Goal: Information Seeking & Learning: Check status

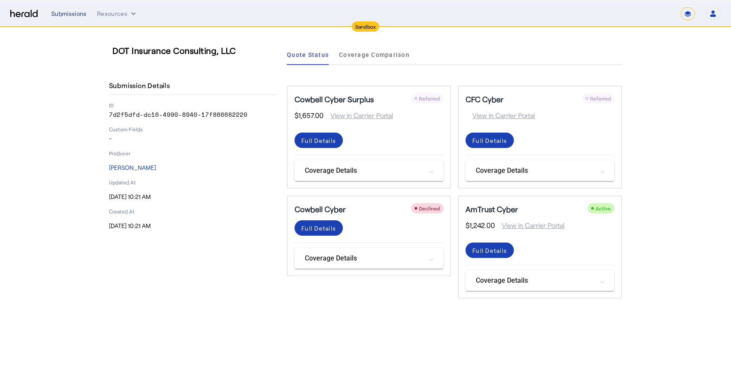
click at [75, 14] on div "Submissions" at bounding box center [68, 13] width 35 height 9
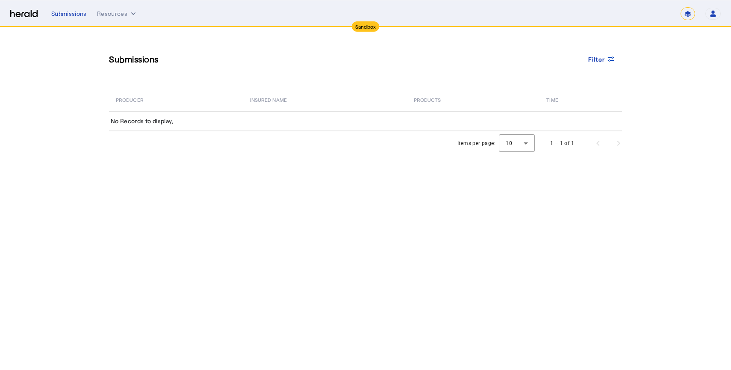
click at [81, 19] on div "**********" at bounding box center [385, 13] width 669 height 13
click at [75, 12] on div "Submissions" at bounding box center [68, 13] width 35 height 9
click at [114, 20] on nav "**********" at bounding box center [365, 13] width 731 height 26
click at [111, 13] on button "Resources" at bounding box center [117, 13] width 41 height 9
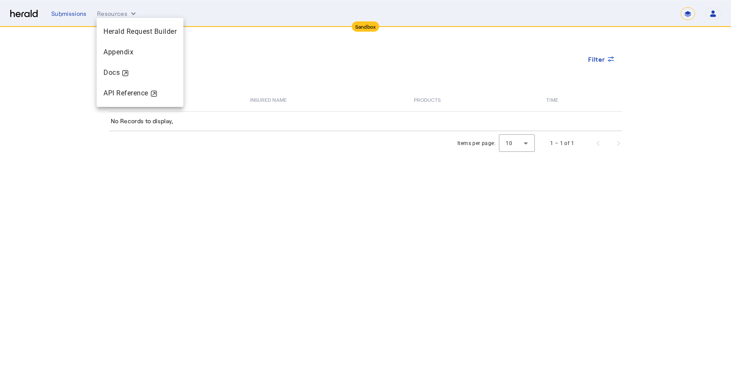
click at [76, 12] on div at bounding box center [365, 185] width 731 height 370
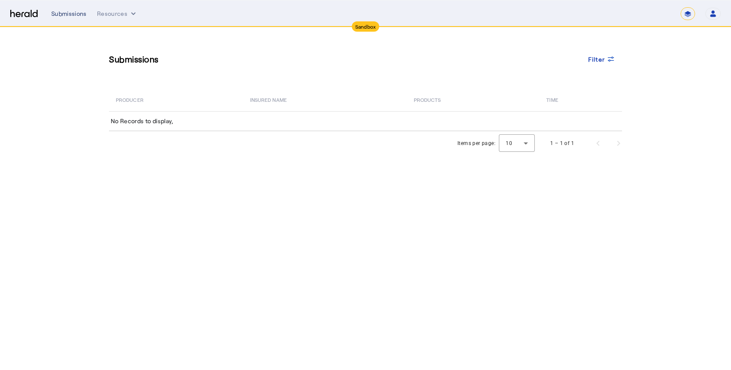
click at [65, 10] on div "Submissions" at bounding box center [68, 13] width 35 height 9
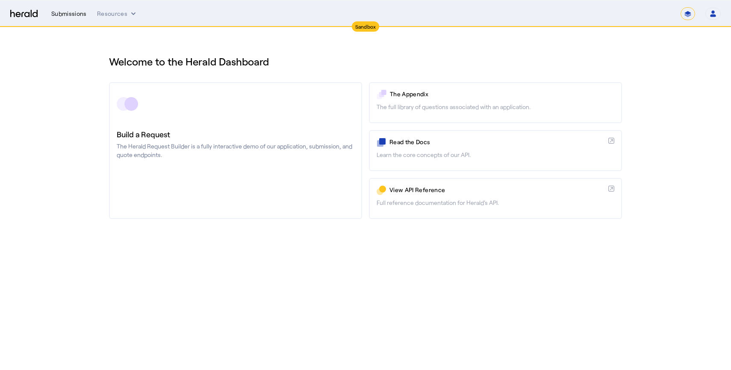
click at [68, 13] on div "Submissions" at bounding box center [68, 13] width 35 height 9
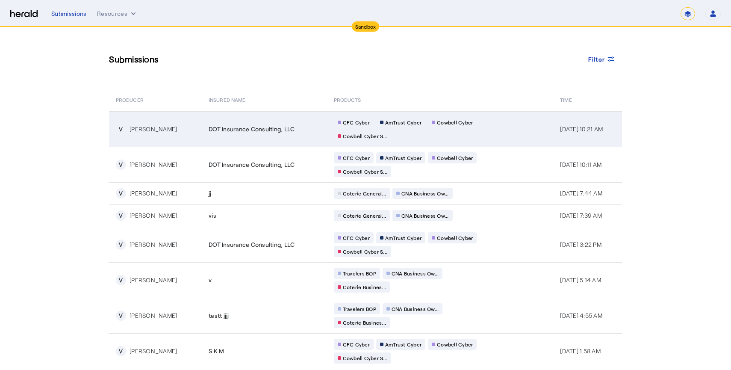
click at [504, 130] on td "CFC Cyber AmTrust Cyber Cowbell Cyber Cowbell Cyber S..." at bounding box center [440, 128] width 226 height 35
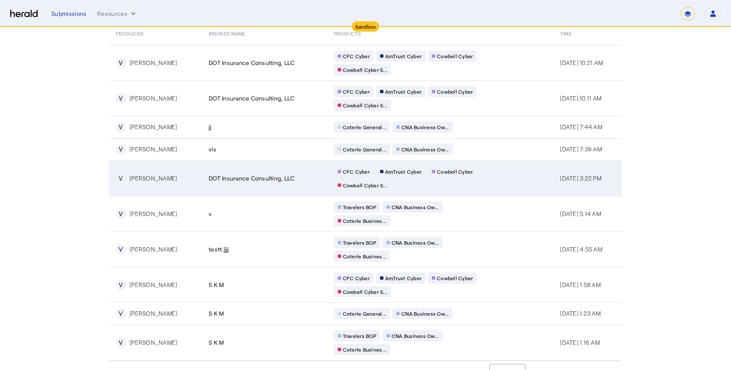
scroll to position [81, 0]
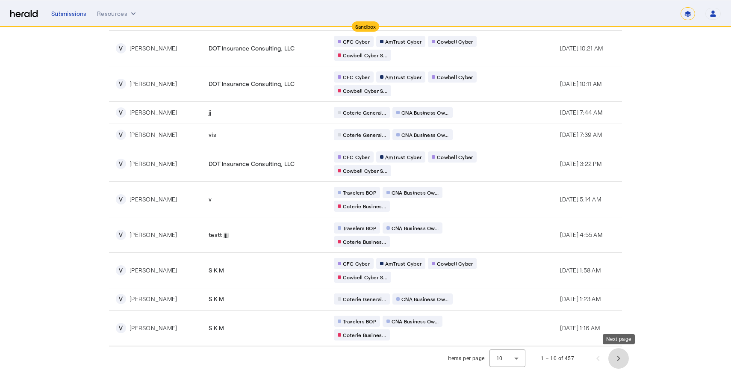
click at [619, 357] on span "Next page" at bounding box center [618, 358] width 21 height 21
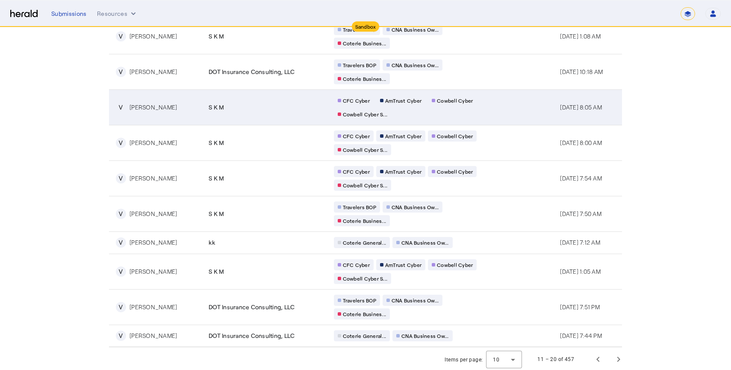
scroll to position [94, 0]
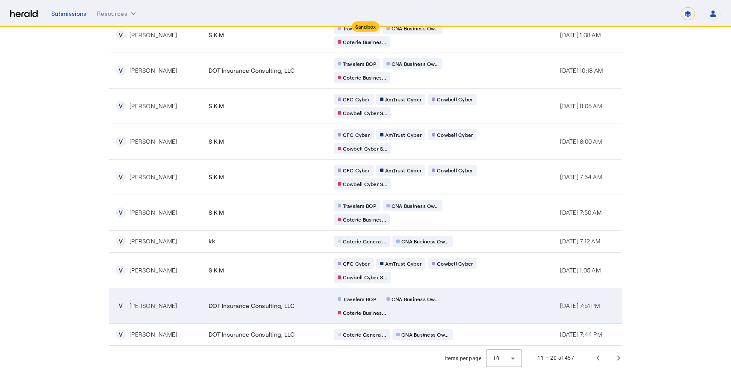
click at [471, 304] on div "Travelers BOP CNA Business Ow... Coterie Busines..." at bounding box center [416, 305] width 164 height 25
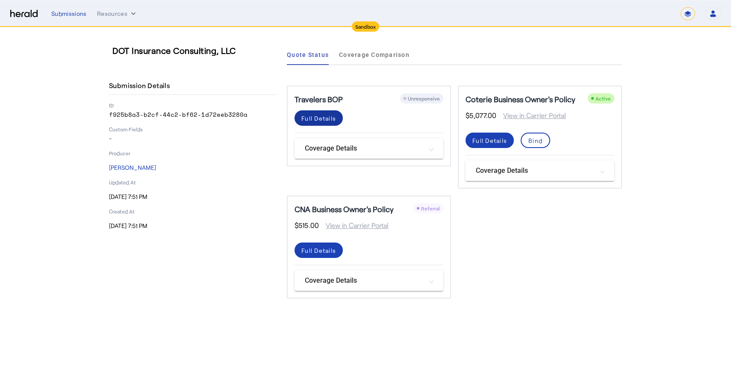
click at [335, 115] on div "Full Details" at bounding box center [318, 118] width 35 height 9
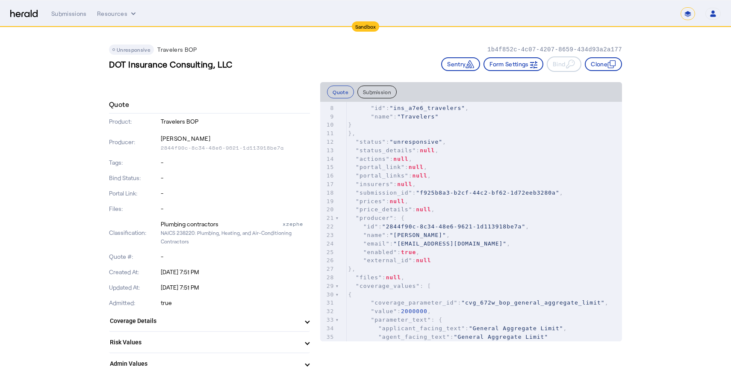
scroll to position [70, 0]
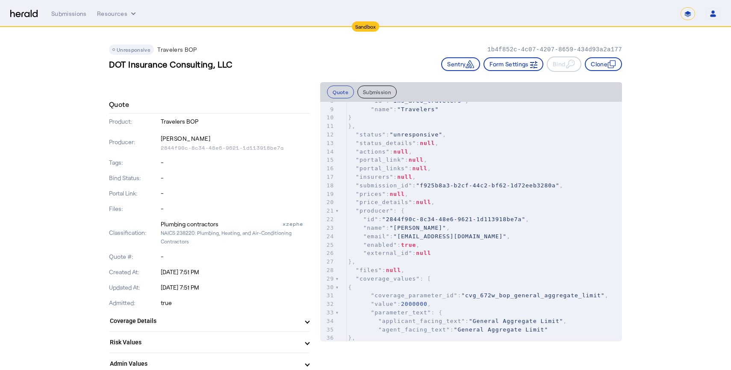
click at [306, 323] on span at bounding box center [307, 320] width 3 height 9
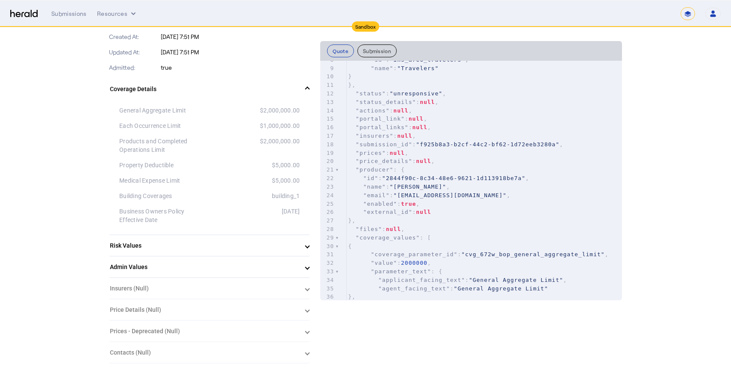
scroll to position [263, 0]
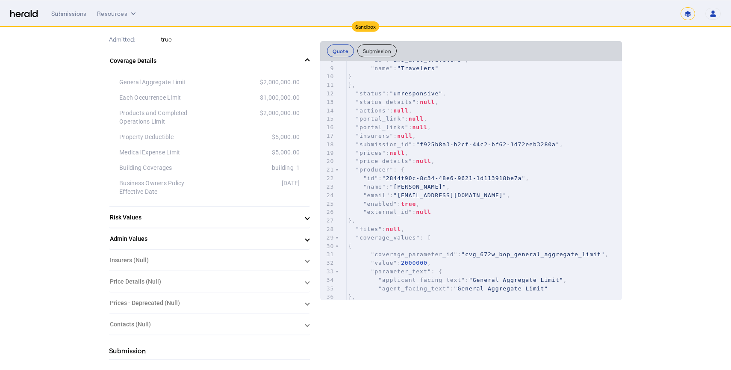
click at [185, 221] on mat-panel-title "Risk Values" at bounding box center [204, 217] width 189 height 9
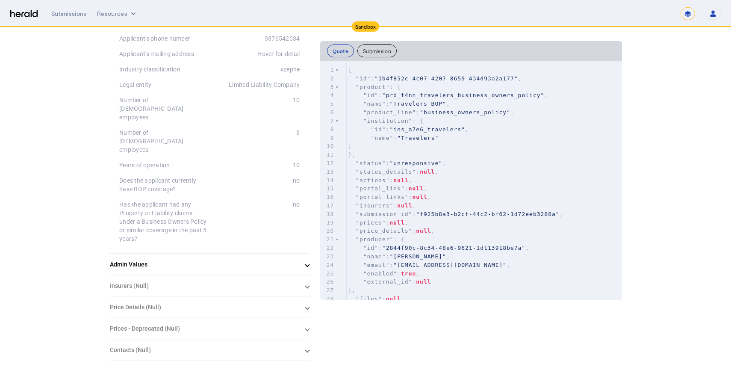
scroll to position [515, 0]
click at [308, 273] on herald-expansion-panel "Insurers (Null)" at bounding box center [209, 283] width 201 height 21
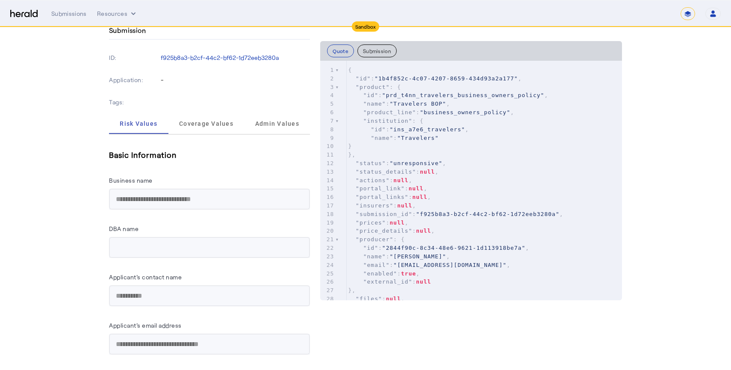
scroll to position [859, 0]
click at [218, 120] on span "Coverage Values" at bounding box center [206, 123] width 54 height 6
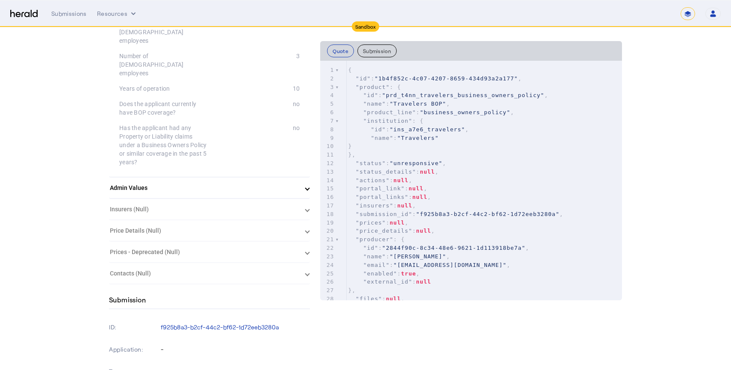
scroll to position [589, 0]
click at [306, 199] on herald-expansion-panel "Insurers (Null)" at bounding box center [209, 209] width 201 height 21
click at [308, 199] on herald-expansion-panel "Insurers (Null)" at bounding box center [209, 209] width 201 height 21
click at [162, 323] on p "f925b8a3-b2cf-44c2-bf62-1d72eeb3280a" at bounding box center [236, 327] width 150 height 9
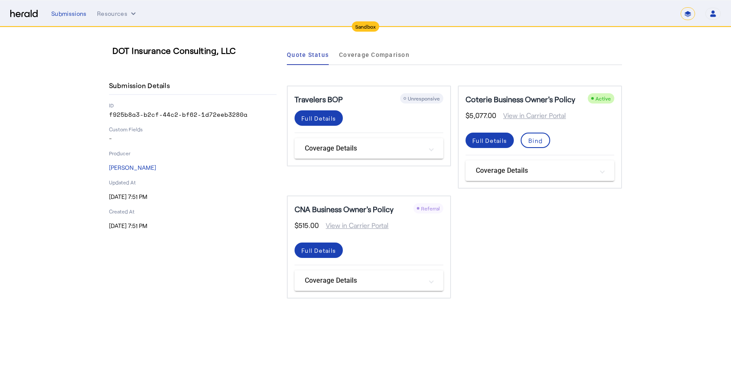
drag, startPoint x: 109, startPoint y: 115, endPoint x: 244, endPoint y: 115, distance: 135.0
click at [244, 115] on p "f925b8a3-b2cf-44c2-bf62-1d72eeb3280a" at bounding box center [193, 114] width 168 height 9
copy p "f925b8a3-b2cf-44c2-bf62-1d72eeb3280a"
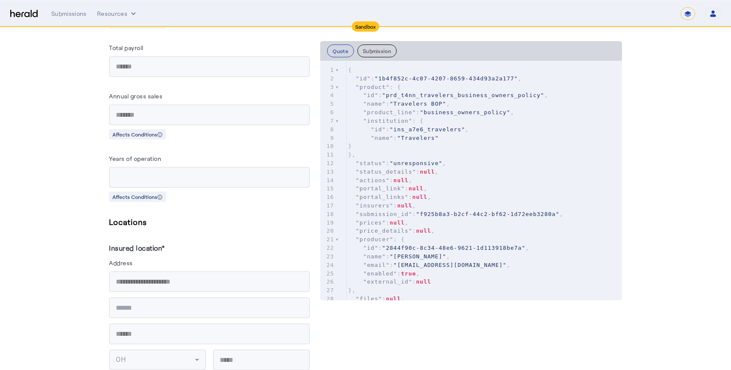
scroll to position [1319, 0]
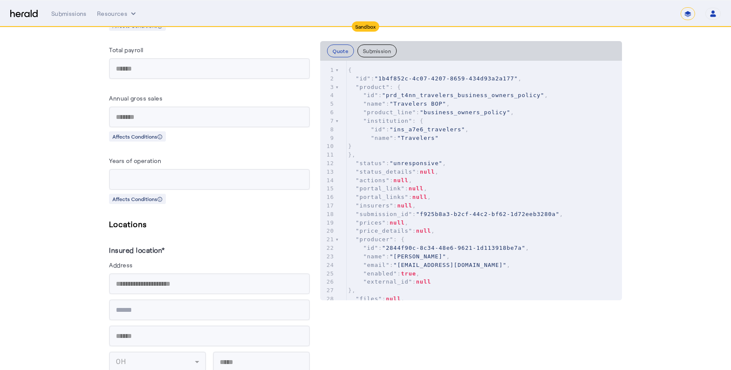
click at [371, 50] on button "Submission" at bounding box center [376, 50] width 39 height 13
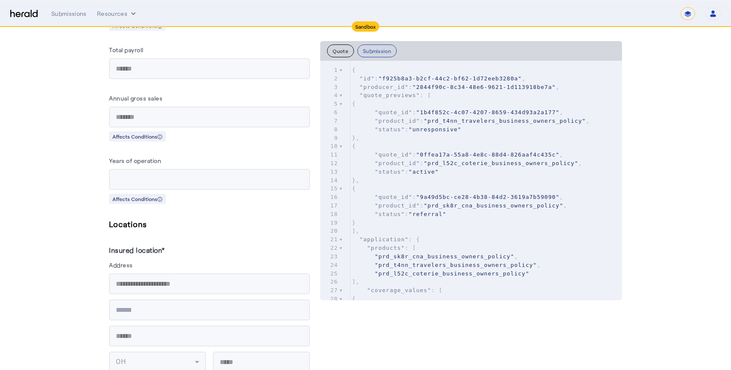
click at [344, 50] on button "Quote" at bounding box center [340, 50] width 27 height 13
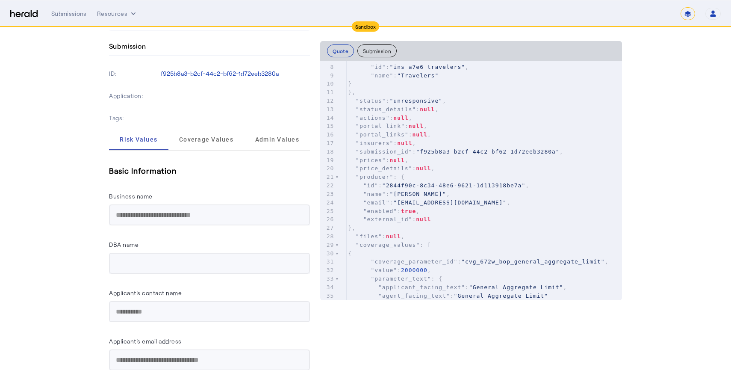
scroll to position [0, 0]
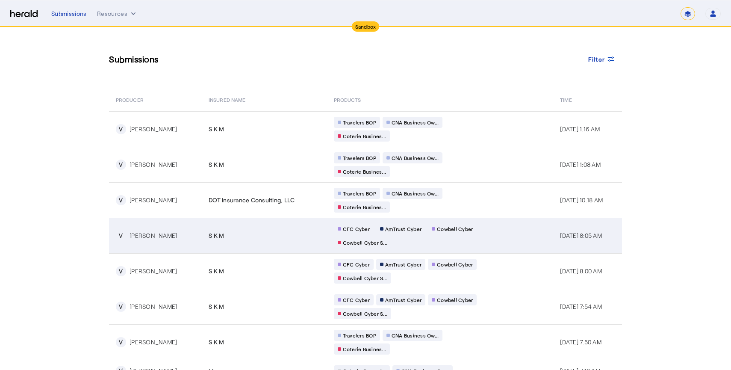
scroll to position [107, 0]
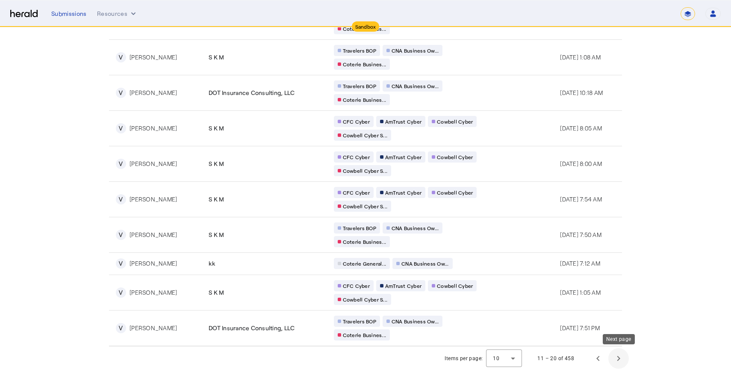
click at [622, 361] on span "Next page" at bounding box center [618, 358] width 21 height 21
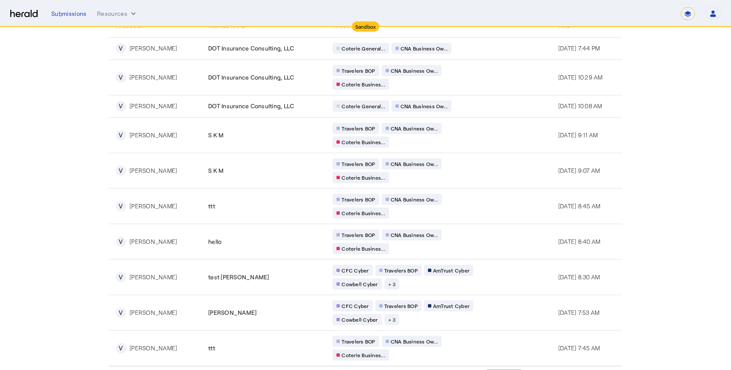
scroll to position [94, 0]
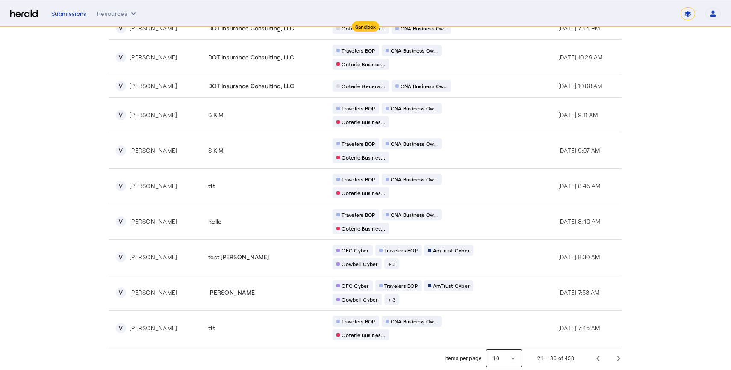
click at [509, 357] on div at bounding box center [504, 358] width 36 height 21
click at [502, 333] on span "50" at bounding box center [505, 335] width 22 height 10
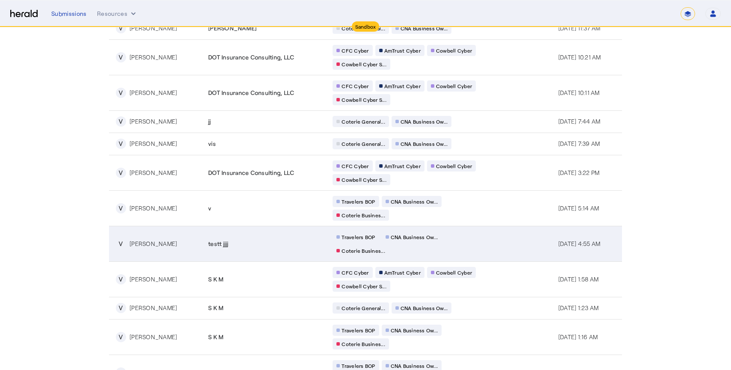
click at [460, 248] on div "Travelers BOP CNA Business Ow... Coterie Busines..." at bounding box center [414, 243] width 164 height 25
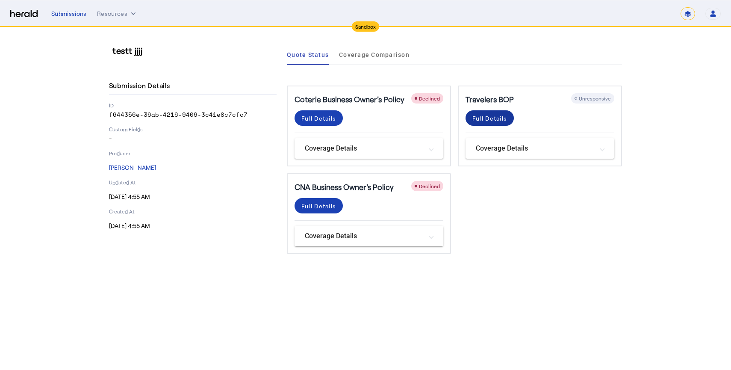
click at [496, 119] on div "Full Details" at bounding box center [489, 118] width 35 height 9
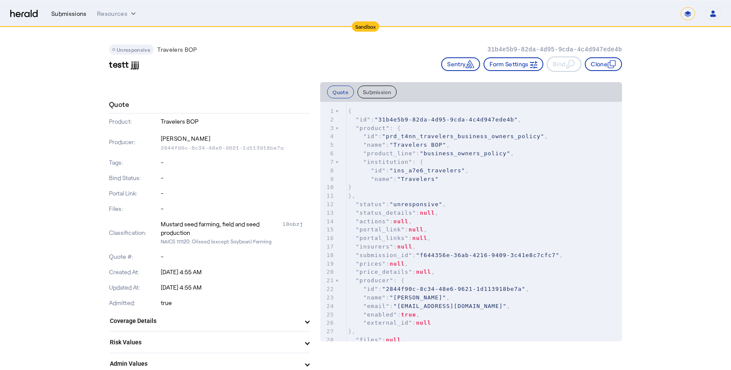
click at [69, 16] on div "Submissions" at bounding box center [68, 13] width 35 height 9
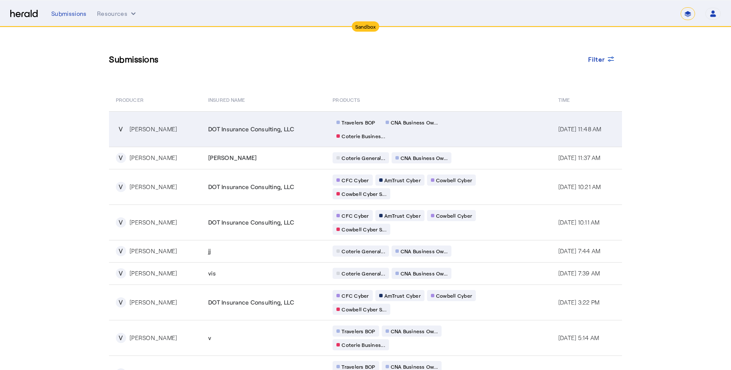
click at [436, 135] on div "Travelers BOP CNA Business Ow... Coterie Busines..." at bounding box center [414, 129] width 164 height 25
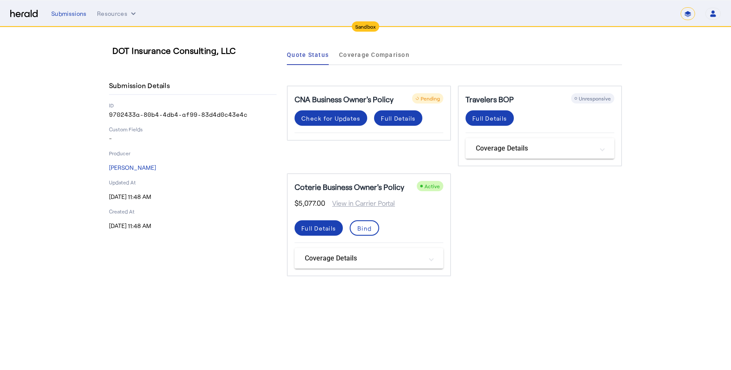
click at [600, 153] on mat-expansion-panel-header "Coverage Details" at bounding box center [539, 148] width 149 height 21
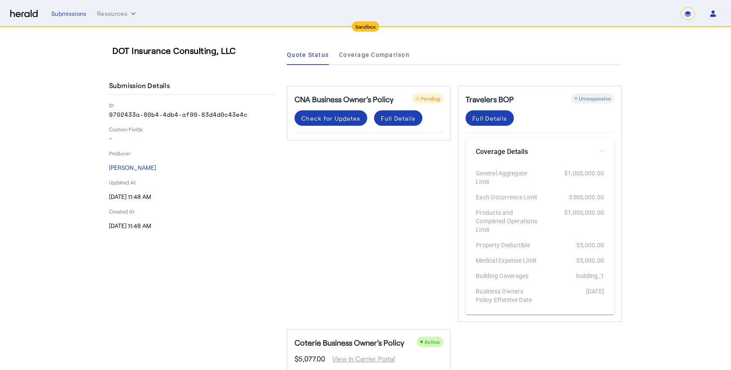
click at [600, 154] on span at bounding box center [601, 151] width 3 height 9
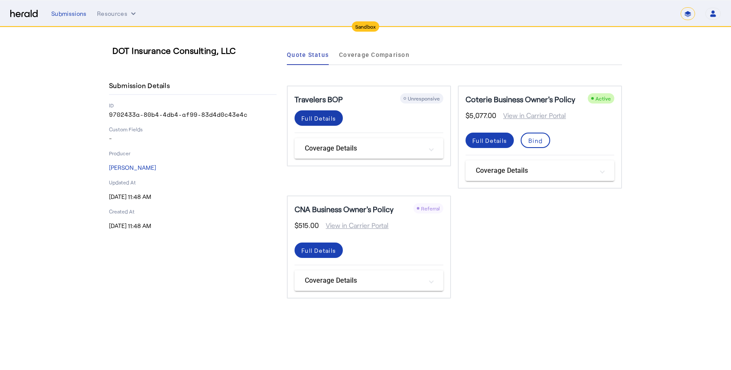
click at [326, 117] on div "Full Details" at bounding box center [318, 118] width 35 height 9
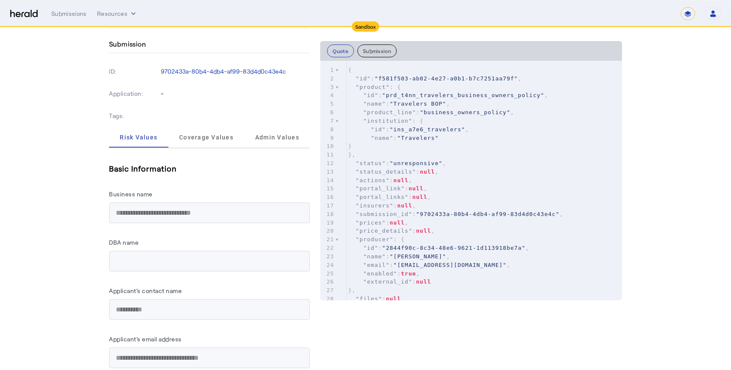
scroll to position [436, 0]
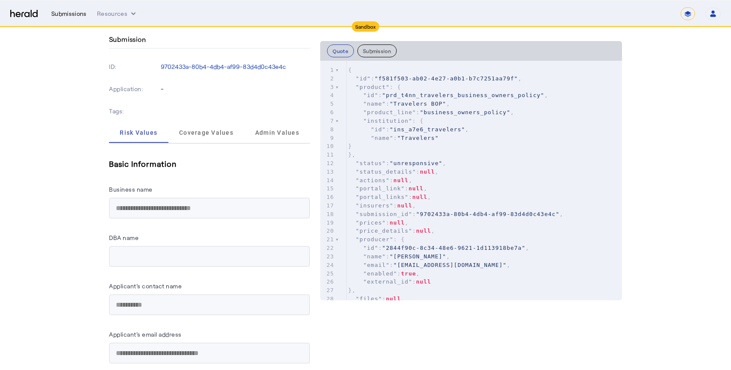
click at [66, 16] on div "Submissions" at bounding box center [68, 13] width 35 height 9
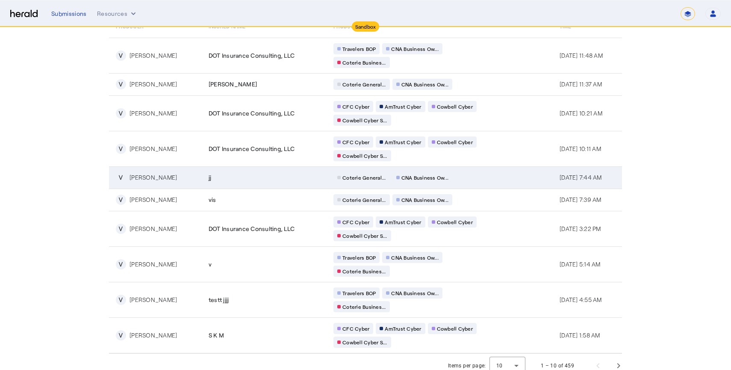
scroll to position [81, 0]
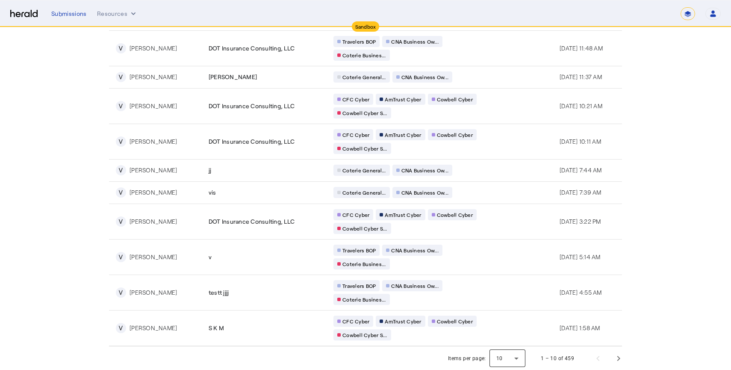
click at [521, 359] on div at bounding box center [507, 358] width 36 height 21
click at [505, 335] on span "50" at bounding box center [508, 335] width 22 height 10
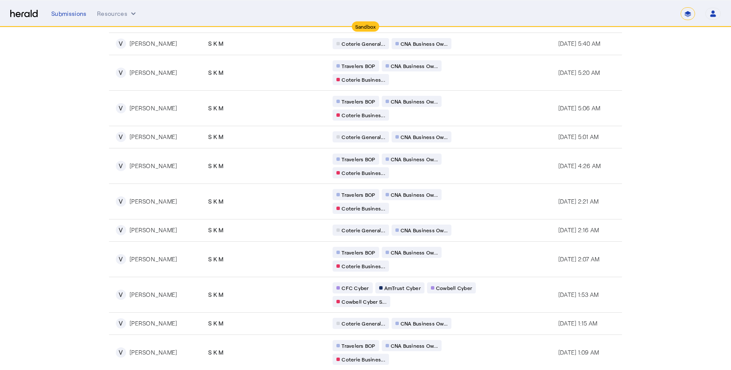
scroll to position [1380, 0]
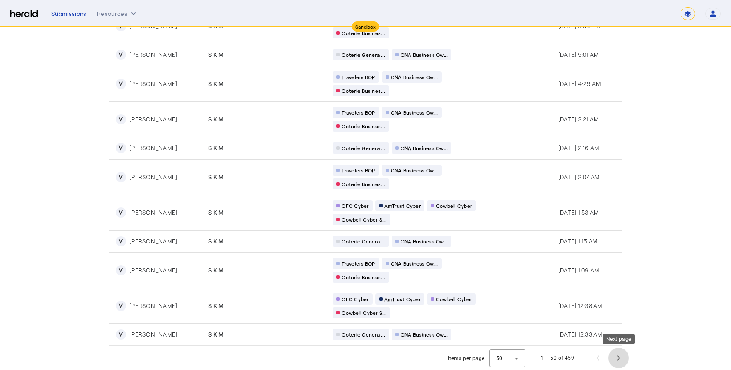
click at [619, 360] on span "Next page" at bounding box center [618, 357] width 21 height 21
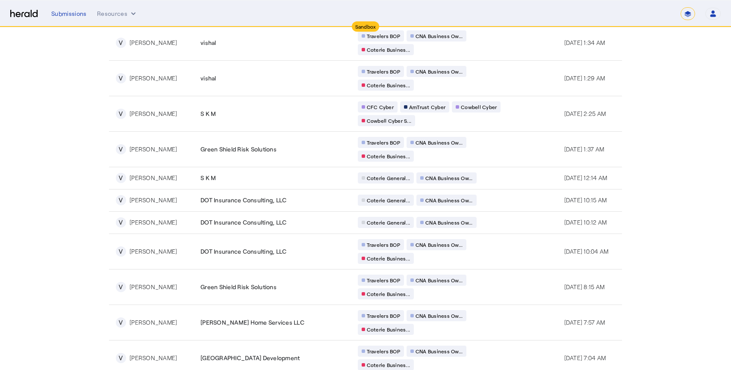
scroll to position [1433, 0]
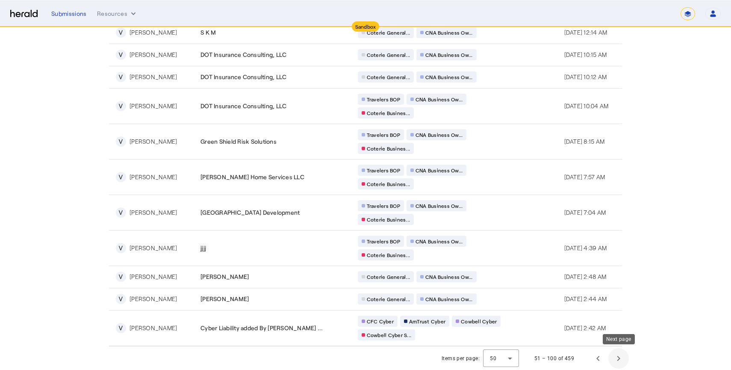
click at [620, 356] on span "Next page" at bounding box center [618, 358] width 21 height 21
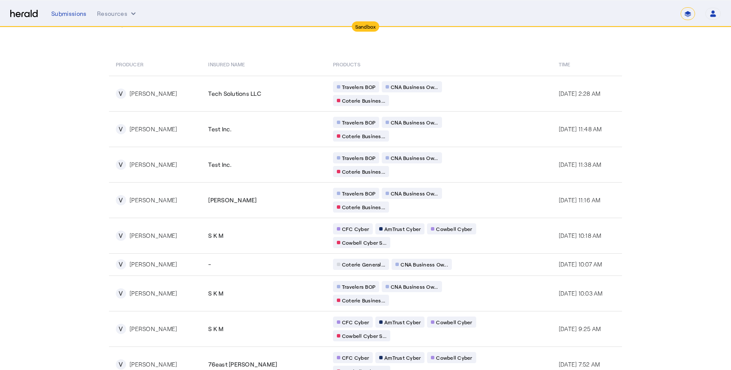
scroll to position [0, 0]
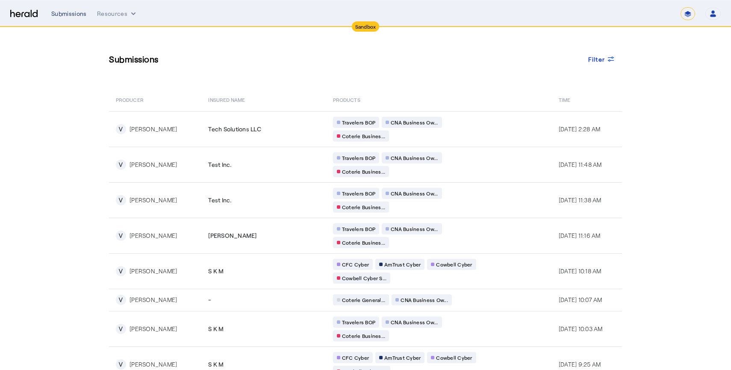
click at [82, 11] on div "Submissions" at bounding box center [68, 13] width 35 height 9
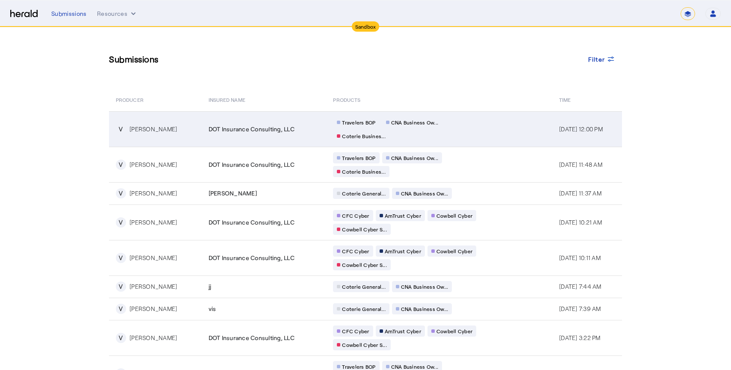
click at [272, 135] on td "DOT Insurance Consulting, LLC" at bounding box center [264, 128] width 125 height 35
